Goal: Check status

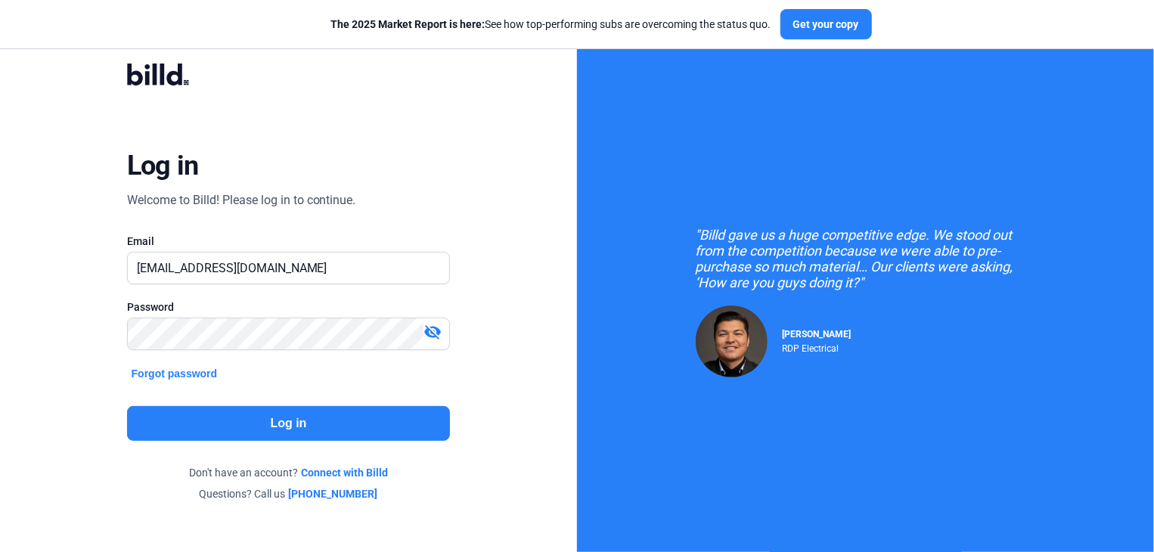
click at [281, 415] on button "Log in" at bounding box center [289, 423] width 324 height 35
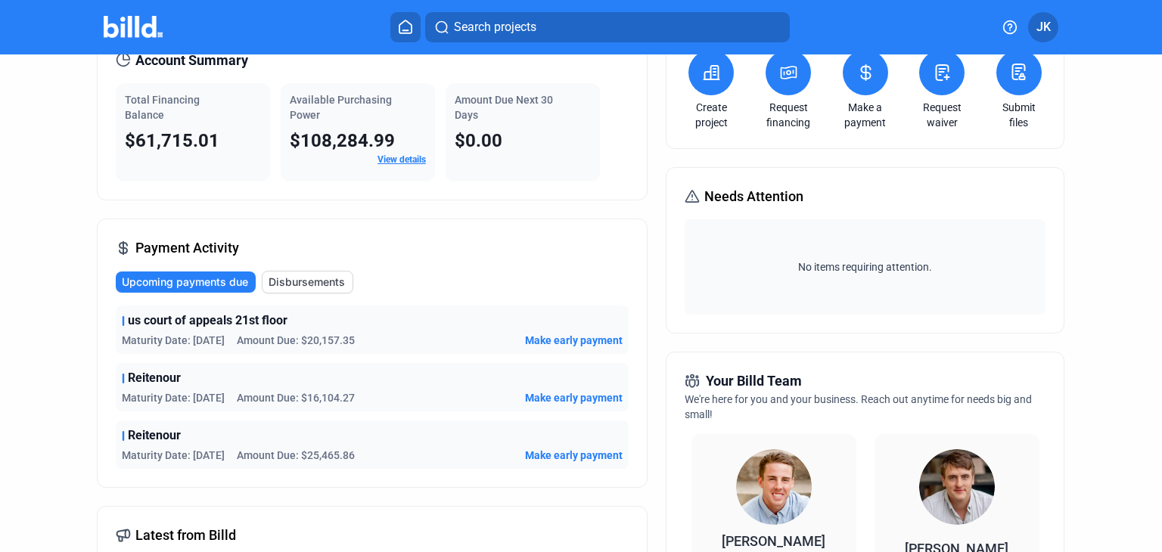
scroll to position [94, 0]
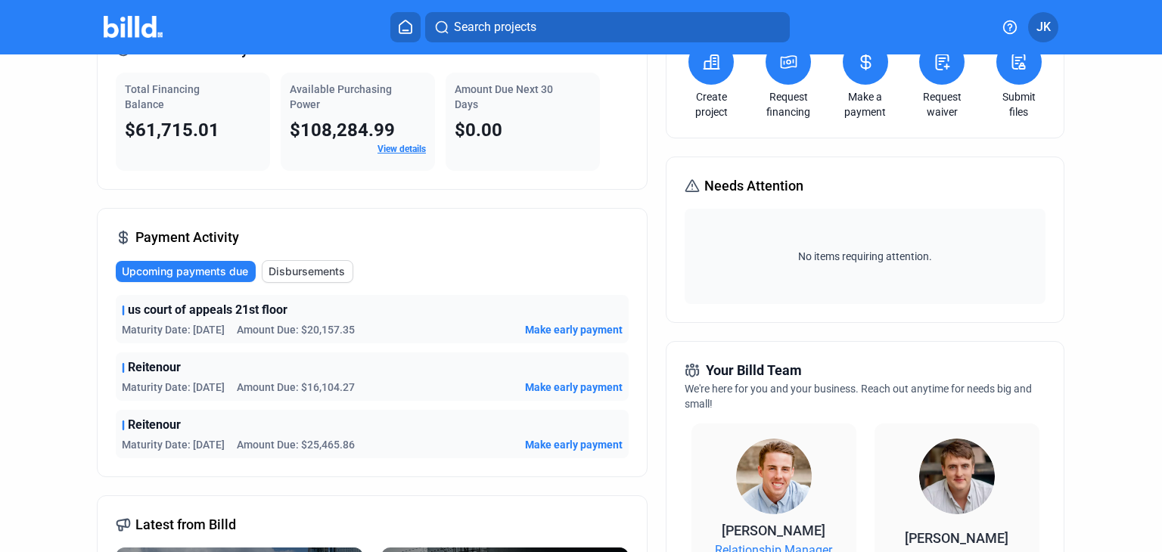
click at [287, 270] on span "Disbursements" at bounding box center [306, 271] width 76 height 15
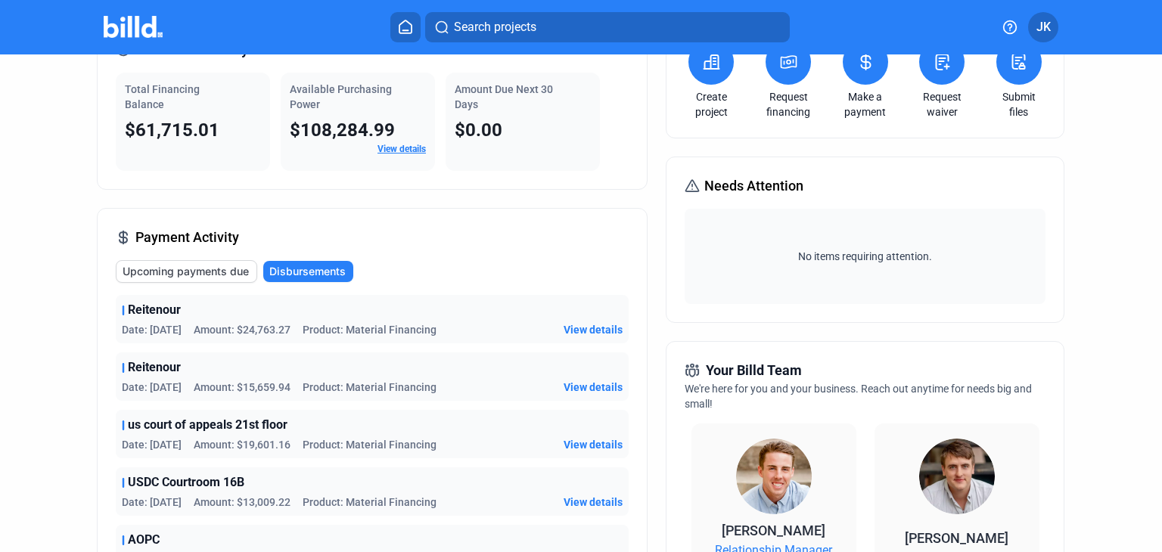
click at [589, 387] on span "View details" at bounding box center [592, 387] width 59 height 15
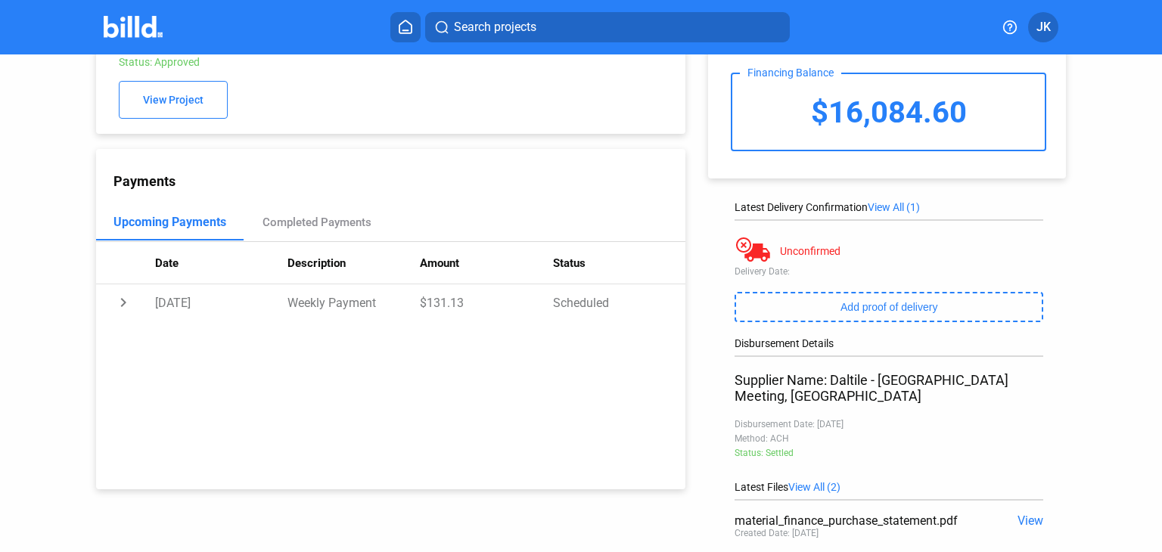
scroll to position [228, 0]
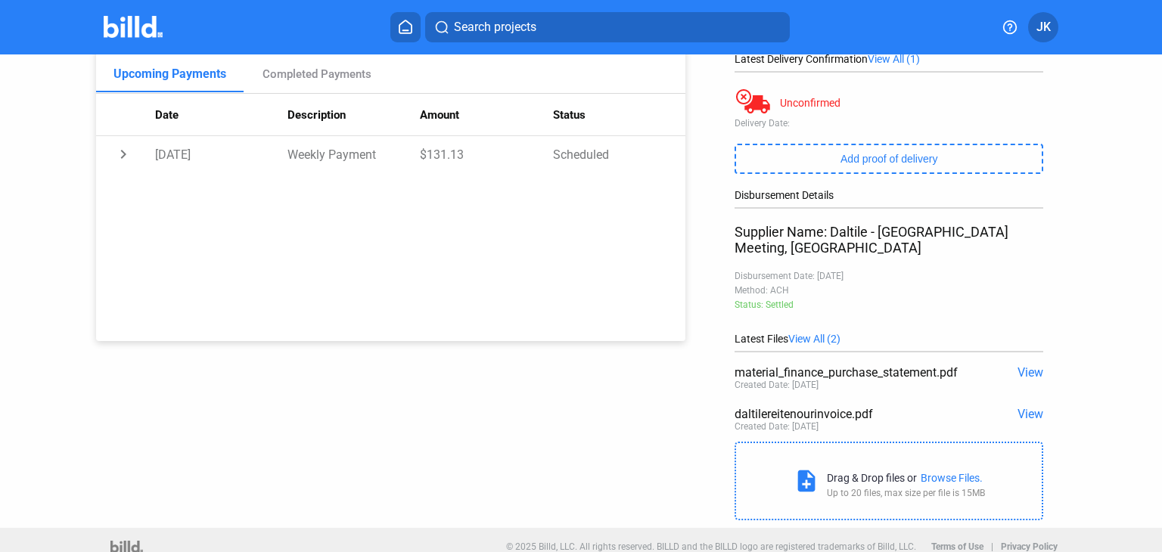
click at [1023, 407] on span "View" at bounding box center [1030, 414] width 26 height 14
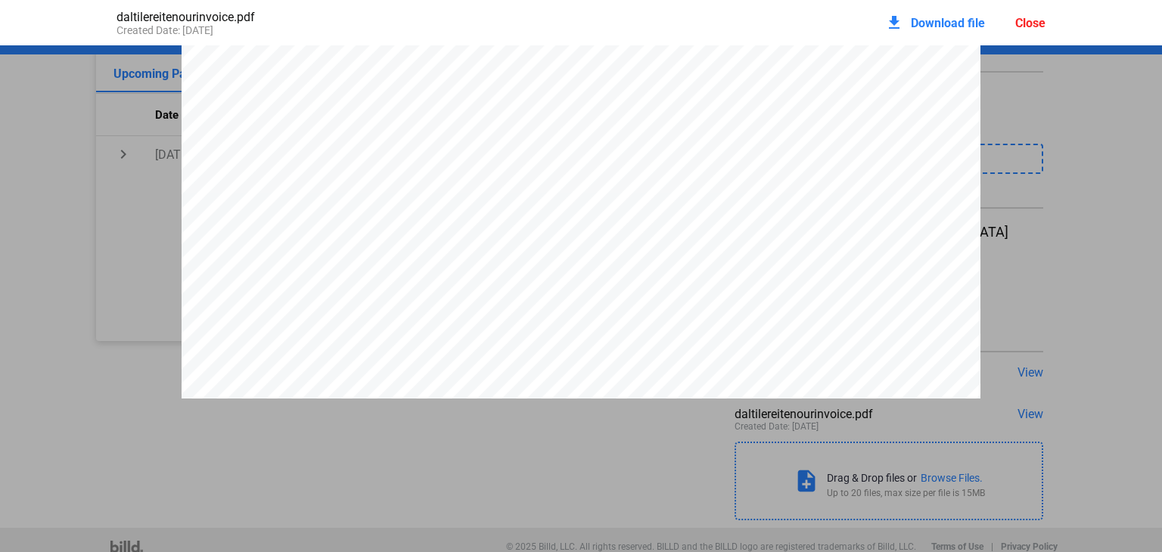
scroll to position [0, 0]
click at [1033, 22] on div "Close" at bounding box center [1030, 23] width 30 height 14
